Goal: Information Seeking & Learning: Compare options

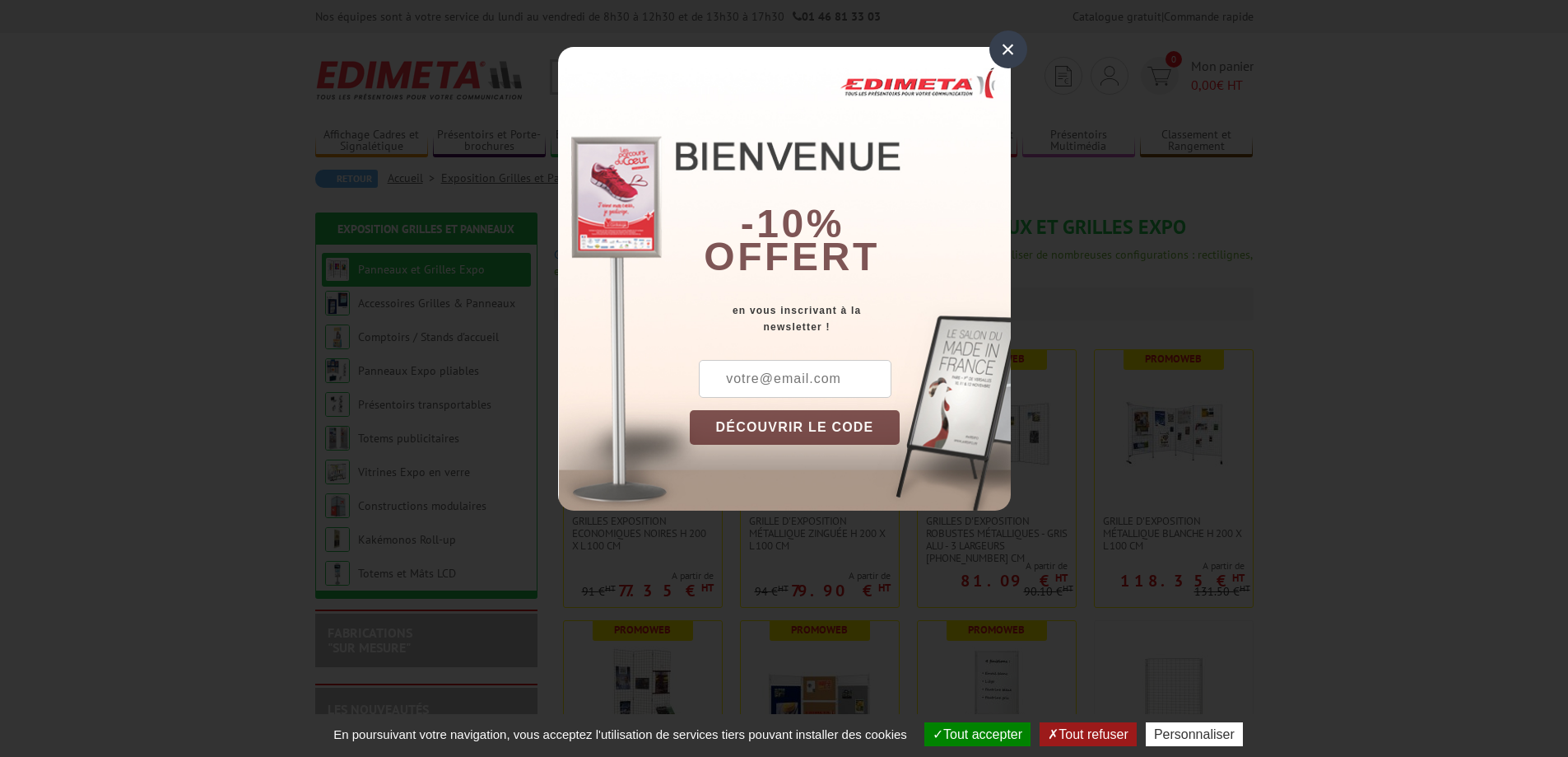
click at [1007, 47] on div "×" at bounding box center [1008, 49] width 38 height 38
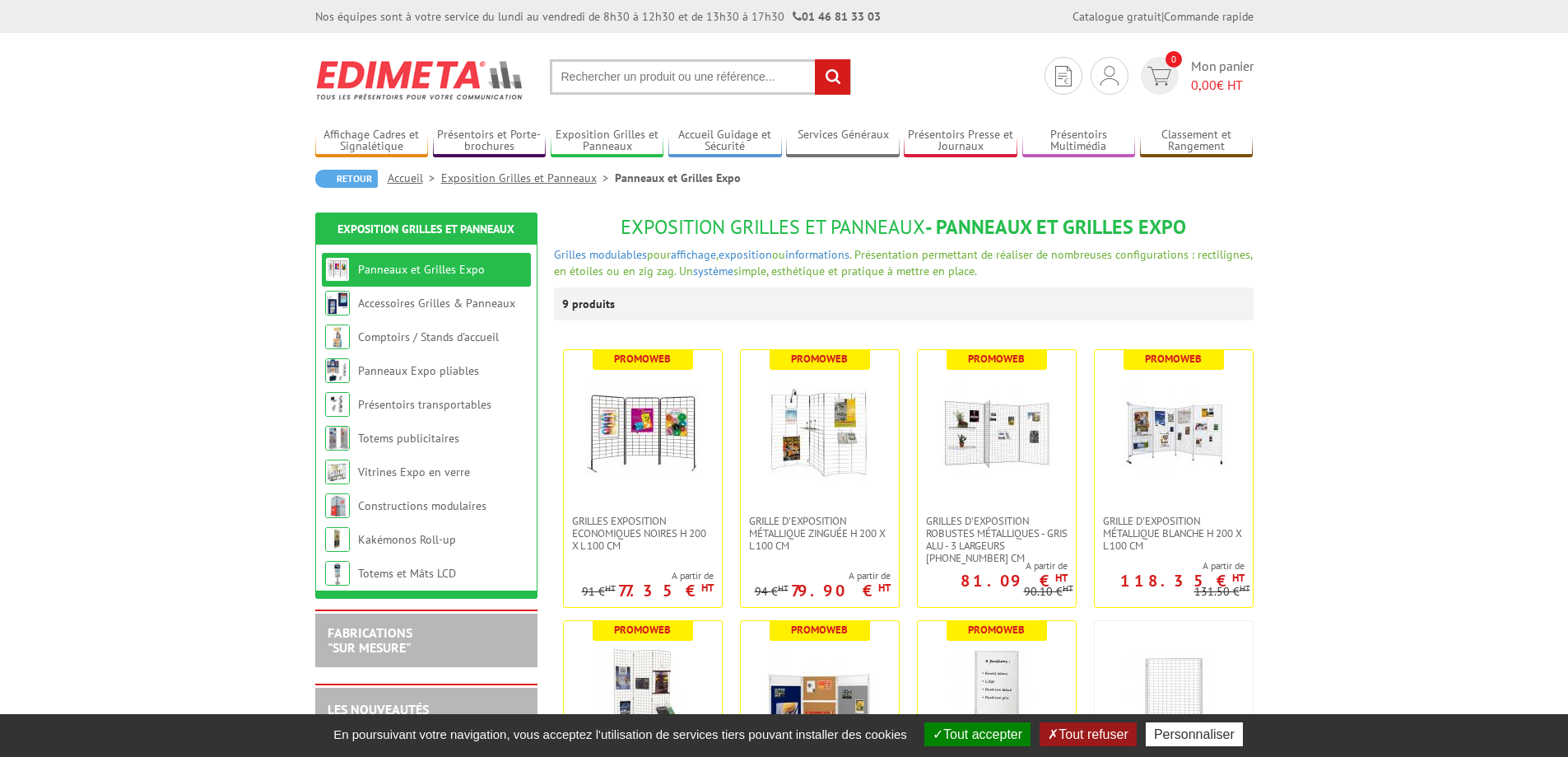
click at [605, 84] on input "text" at bounding box center [700, 77] width 301 height 36
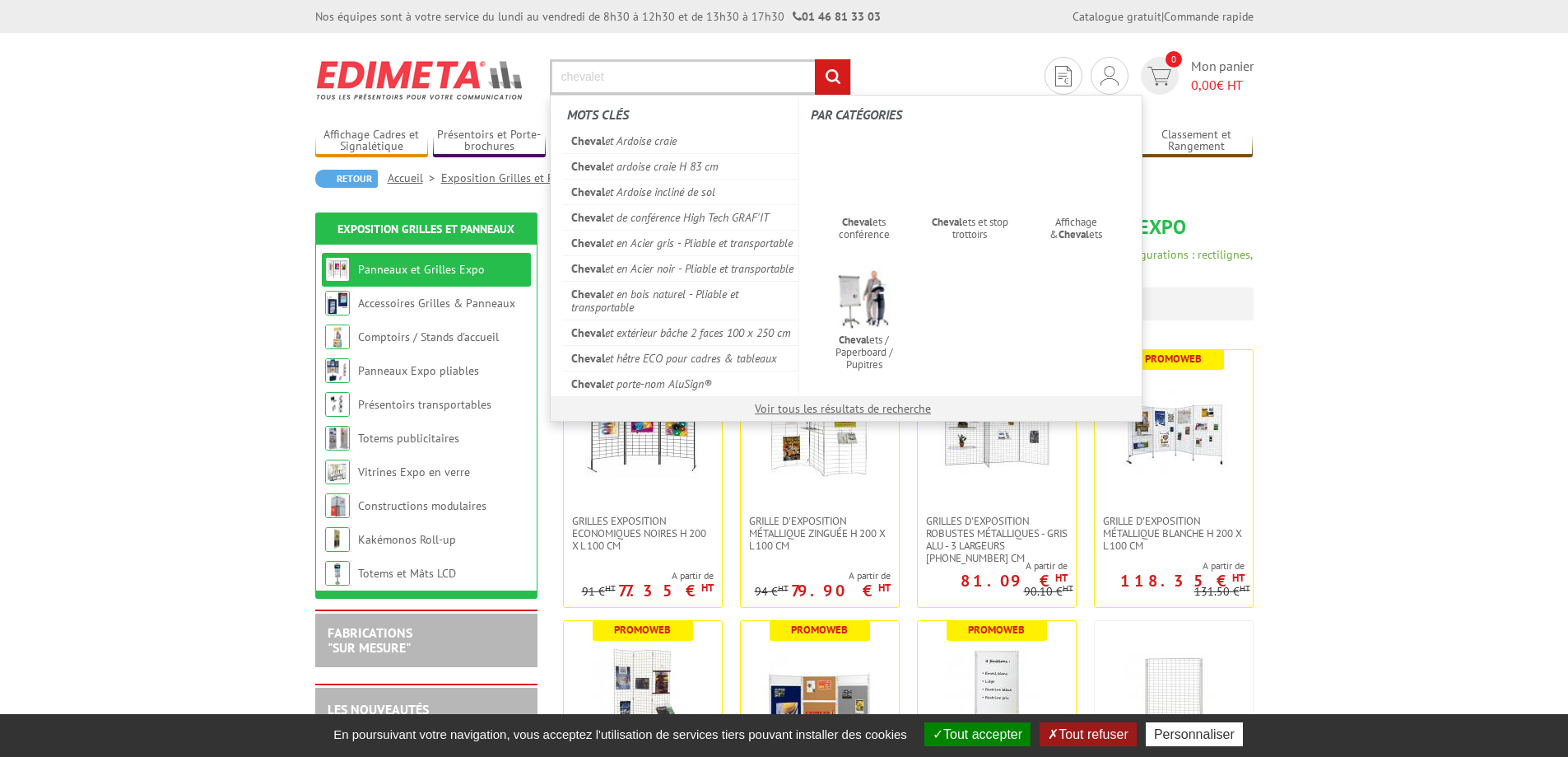
type input "chevalet"
click at [815, 59] on input "rechercher" at bounding box center [833, 77] width 36 height 36
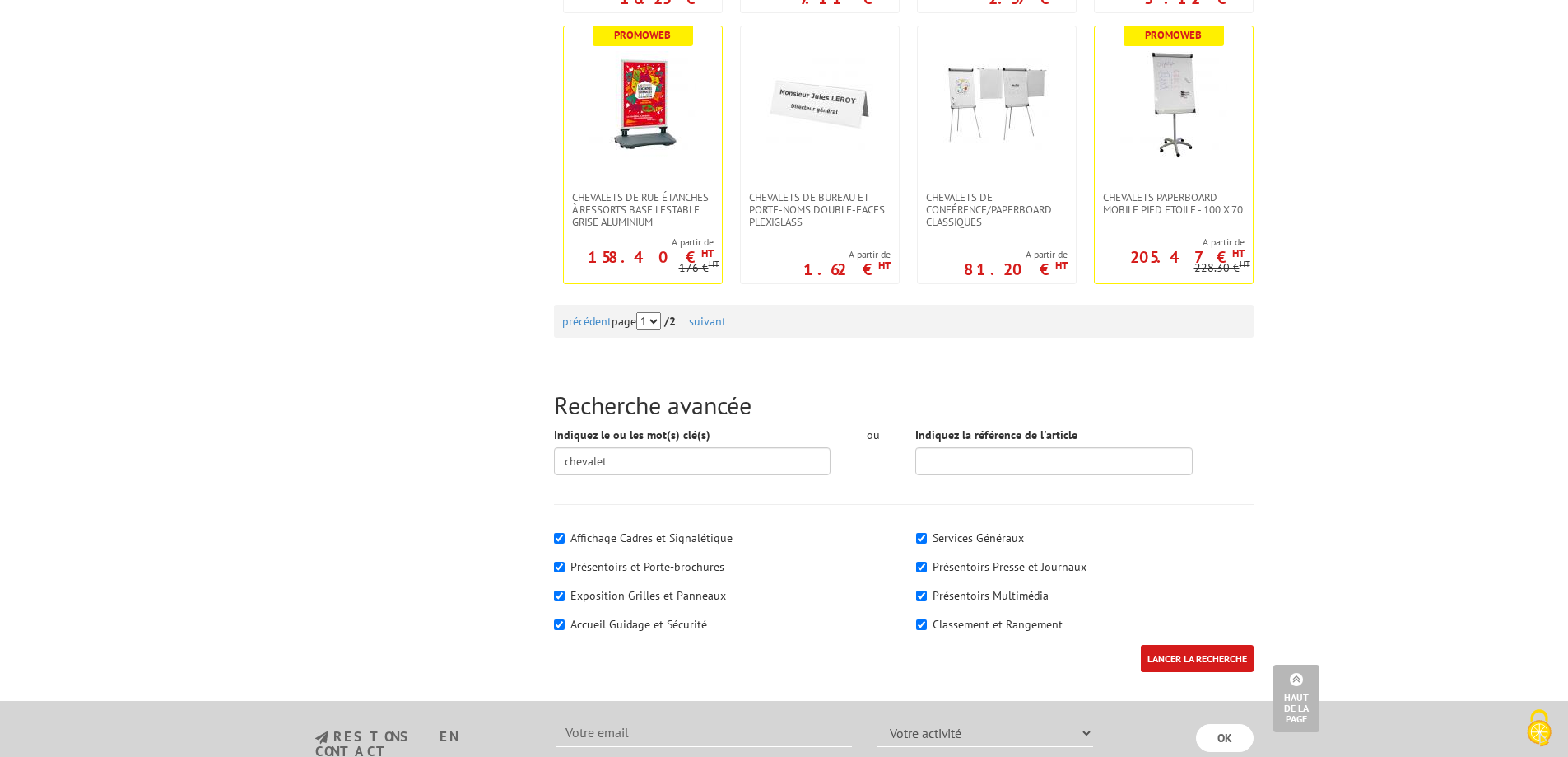
scroll to position [1729, 0]
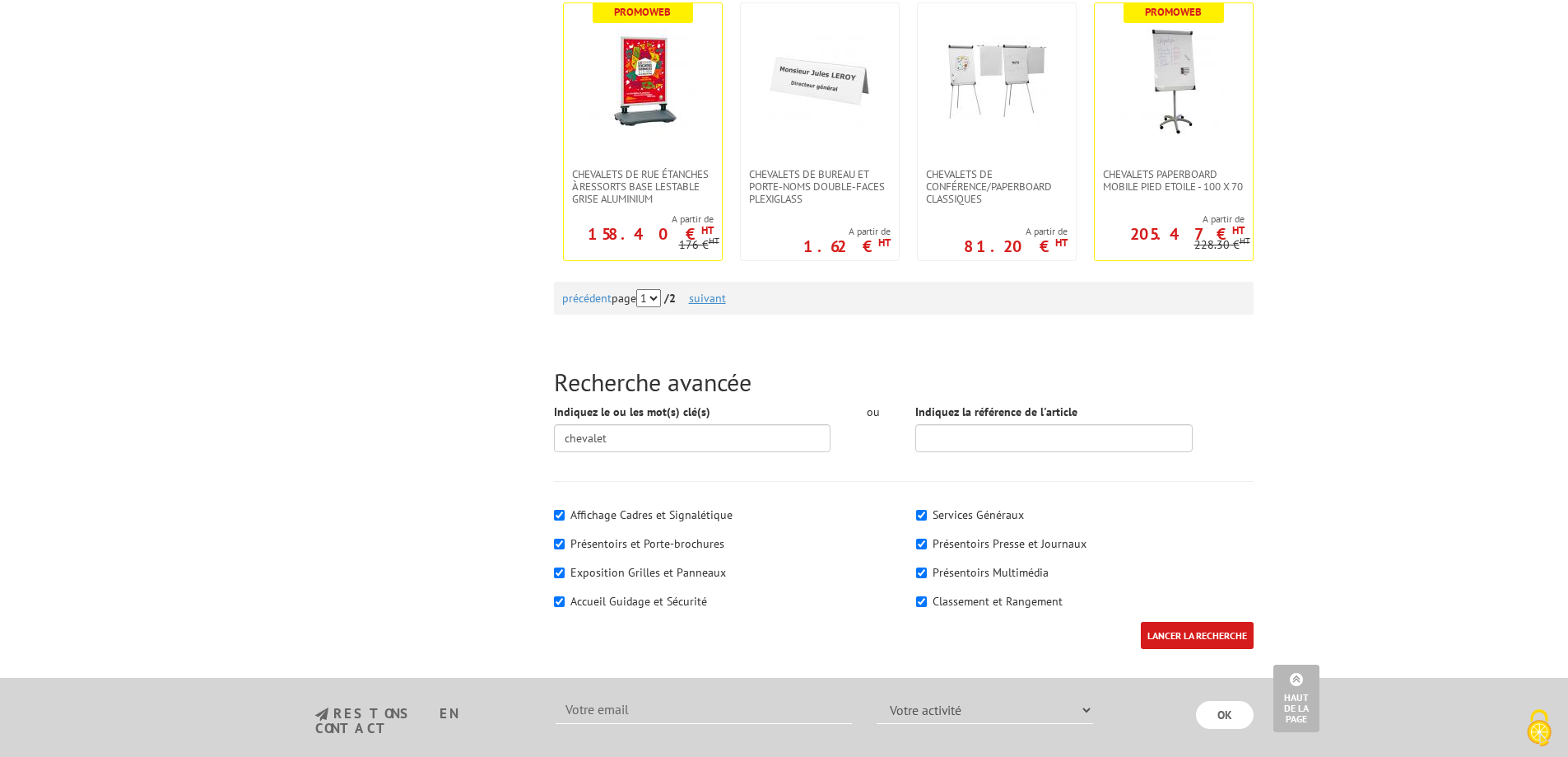
click at [706, 291] on link "suivant" at bounding box center [708, 299] width 37 height 15
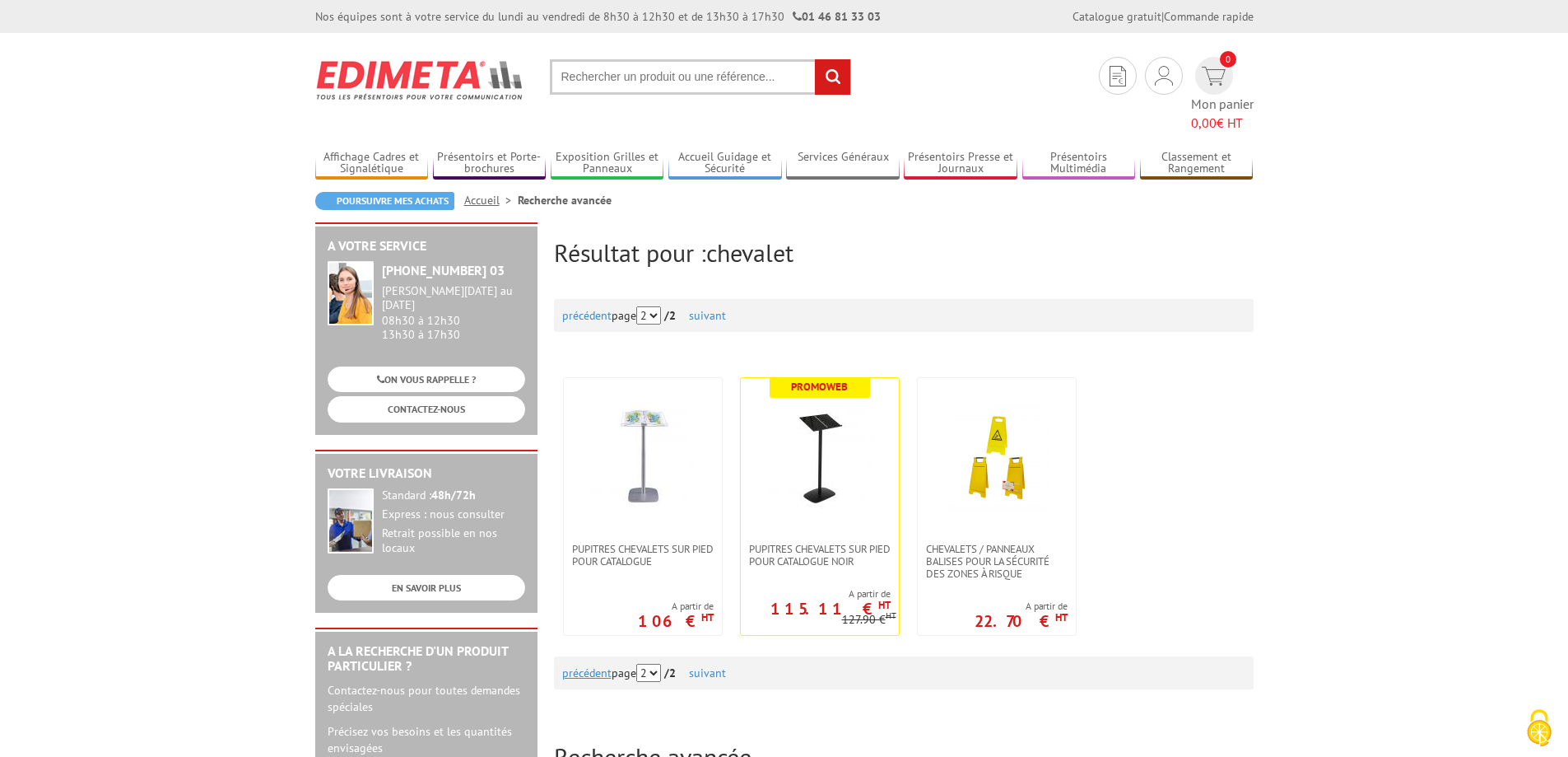
click at [596, 666] on link "précédent" at bounding box center [587, 673] width 49 height 15
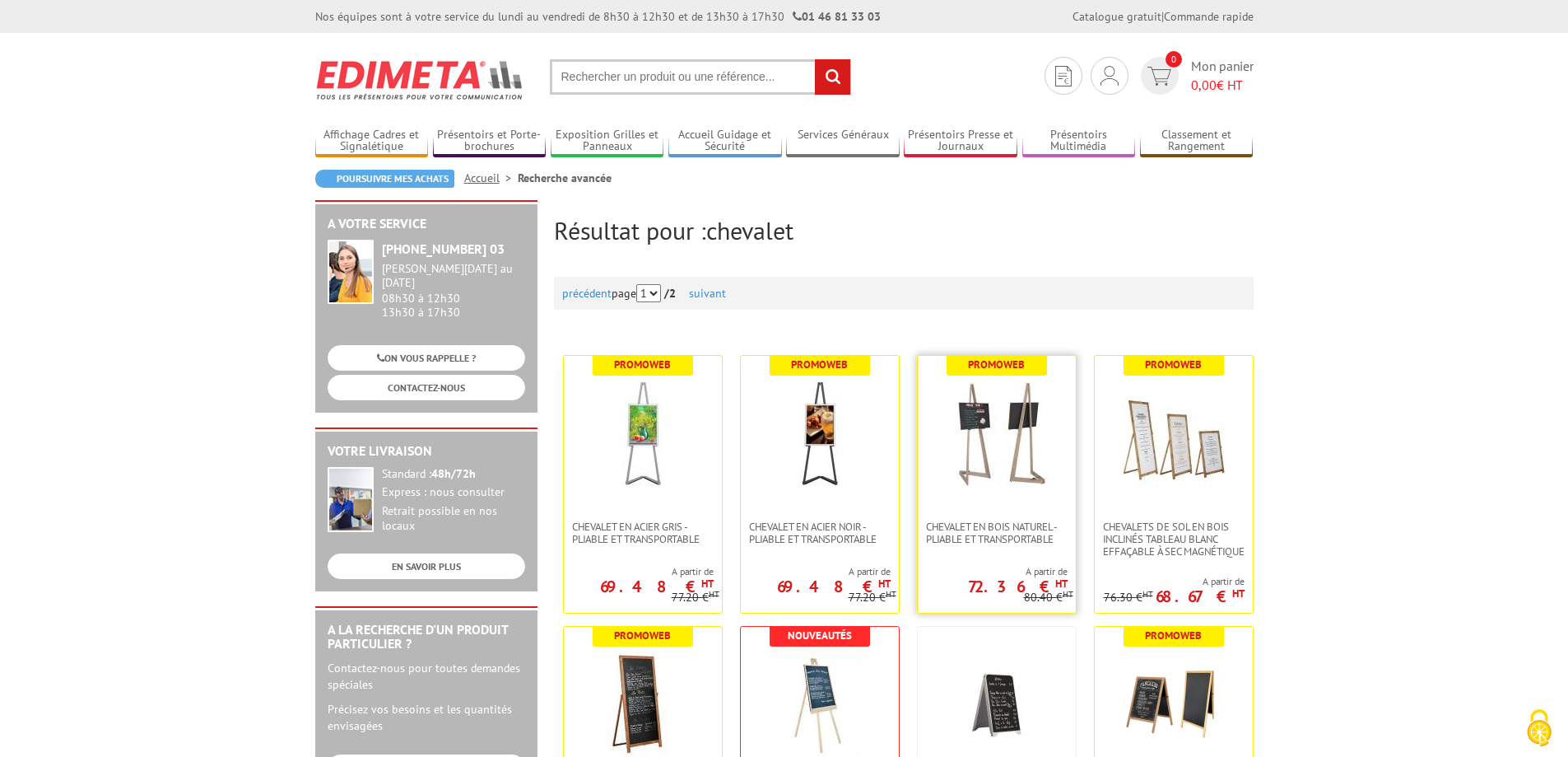
click at [976, 455] on img at bounding box center [997, 434] width 107 height 107
click at [647, 419] on img at bounding box center [643, 434] width 107 height 107
